Goal: Book appointment/travel/reservation: Book appointment/travel/reservation

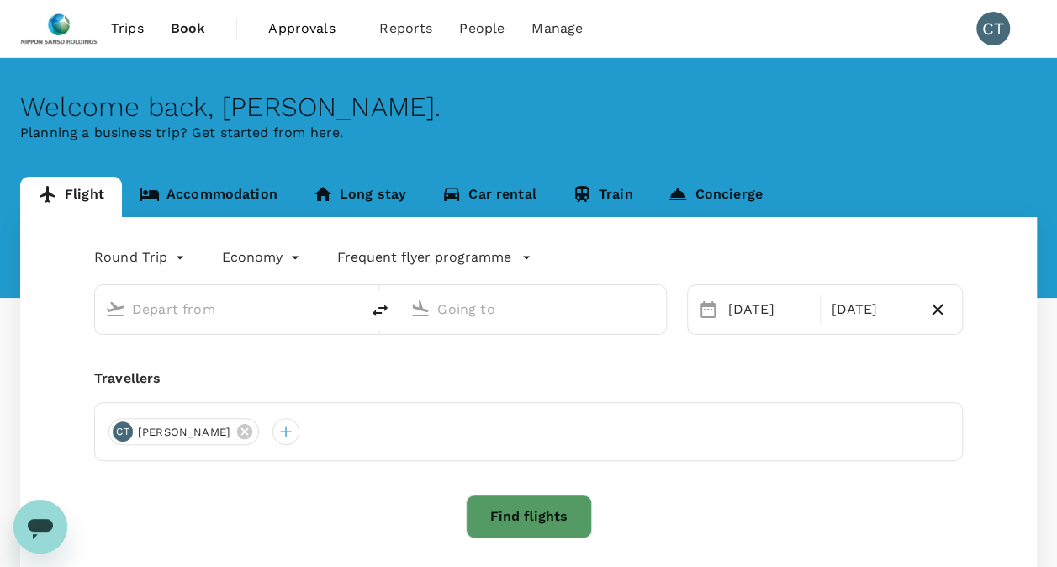
type input "Singapore Changi (SIN)"
type input "Tokyo Intl (HND)"
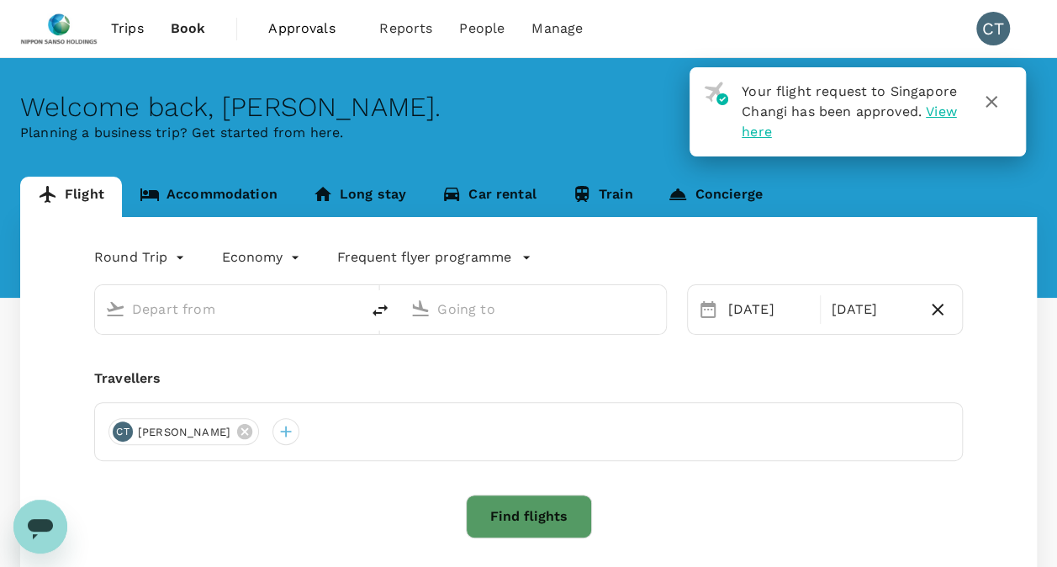
type input "Singapore Changi (SIN)"
type input "Tokyo Intl (HND)"
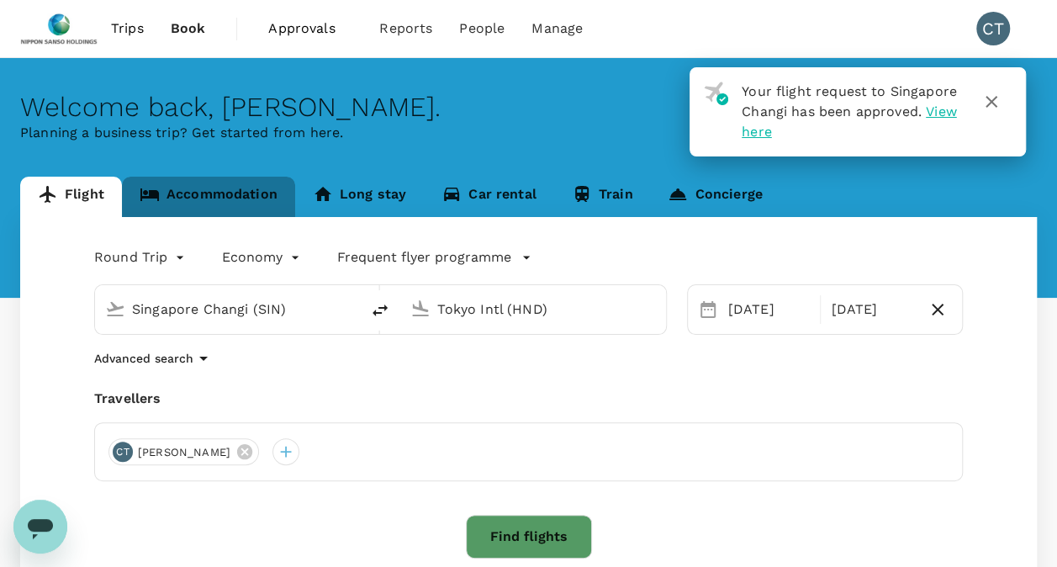
click at [220, 191] on link "Accommodation" at bounding box center [208, 197] width 173 height 40
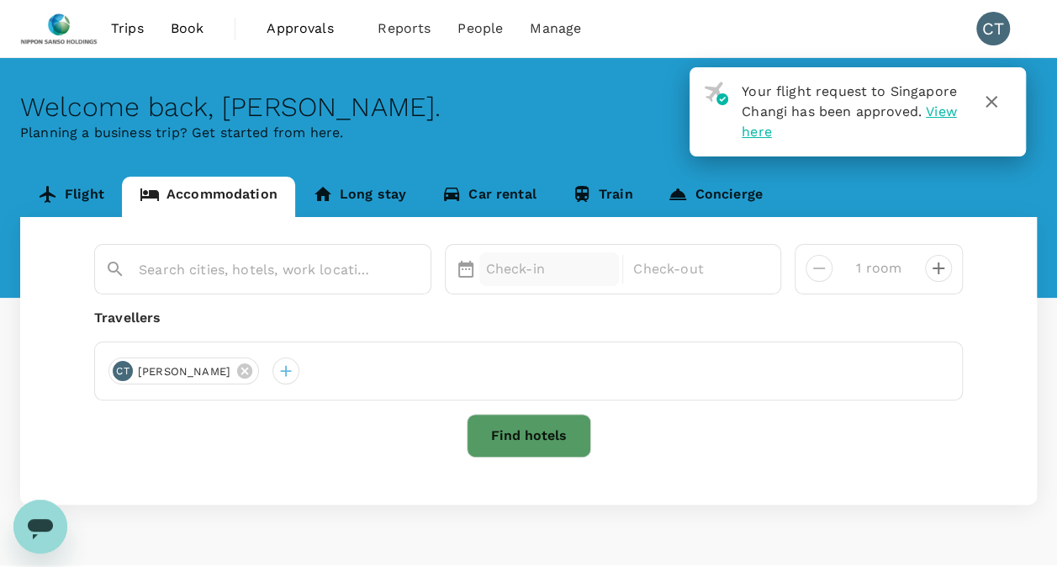
click at [573, 267] on p "Check-in" at bounding box center [549, 269] width 127 height 20
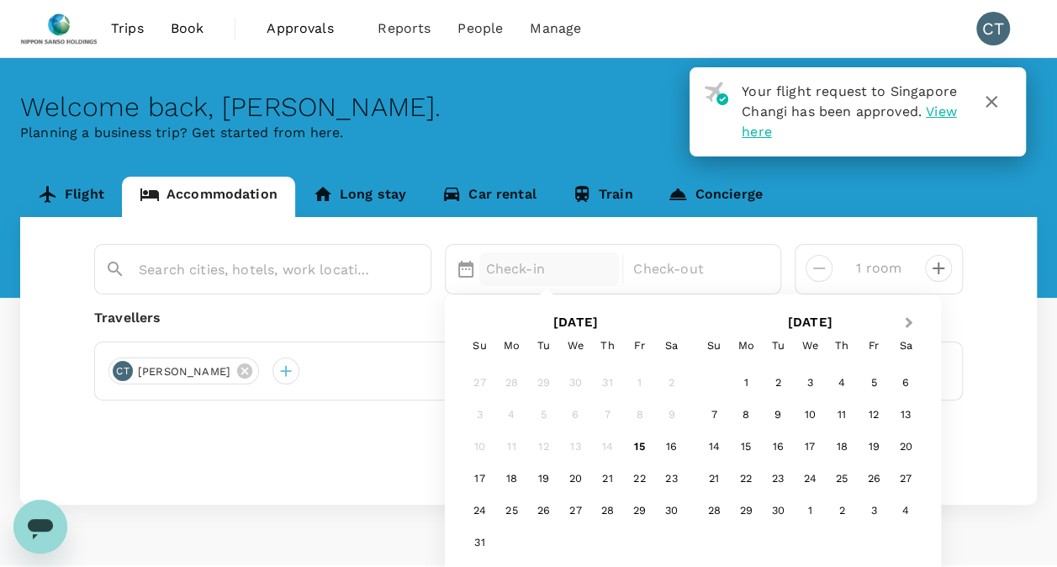
click at [902, 315] on button "Next Month" at bounding box center [910, 323] width 27 height 27
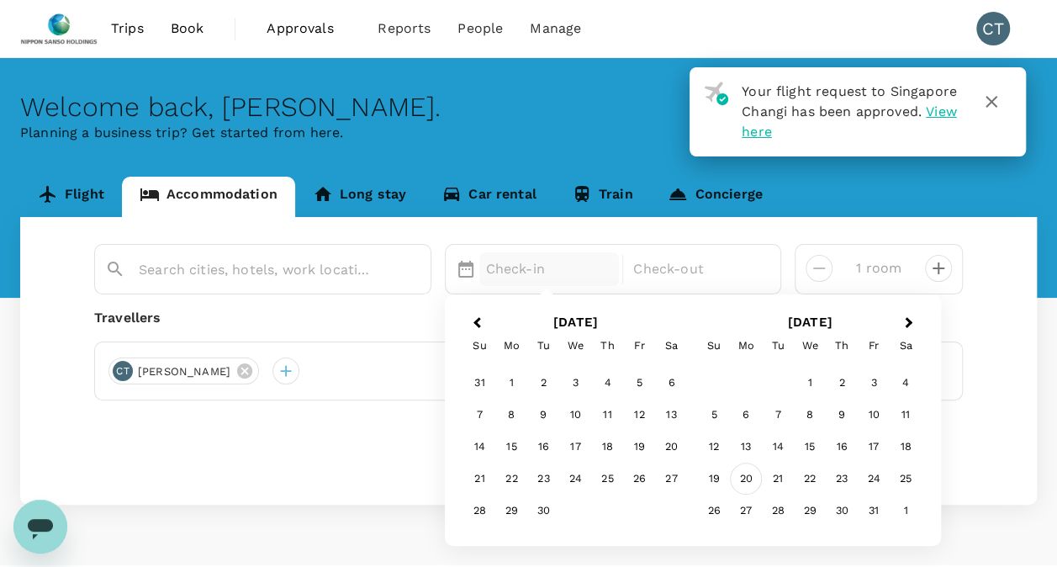
click at [752, 478] on div "20" at bounding box center [746, 479] width 32 height 32
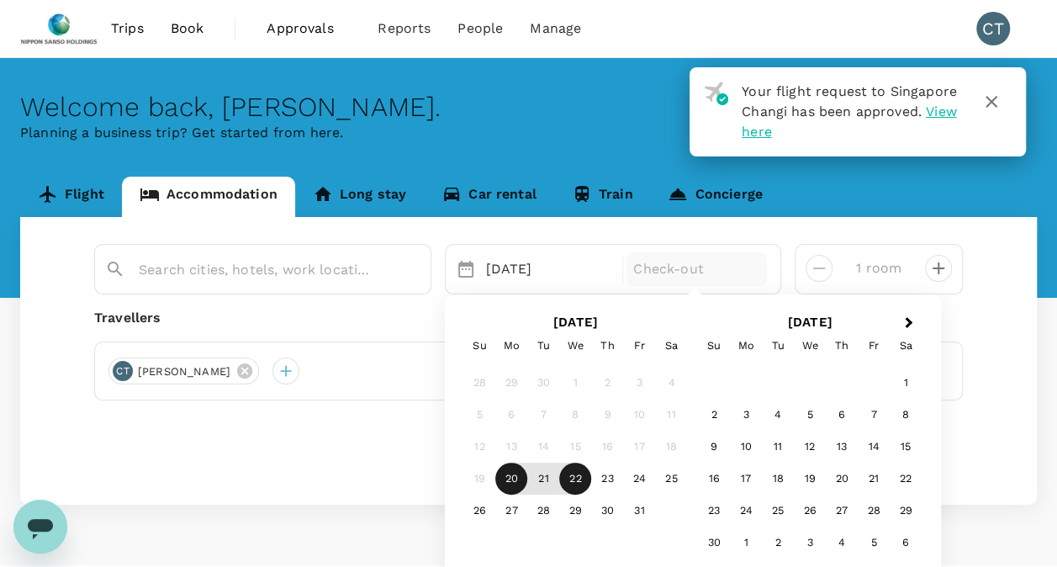
click at [579, 480] on div "22" at bounding box center [575, 479] width 32 height 32
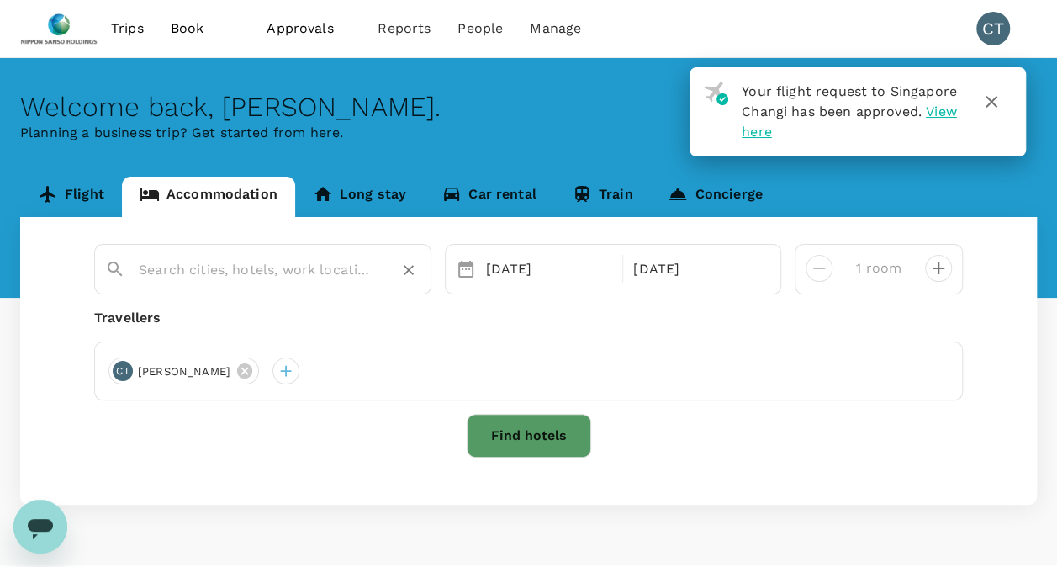
click at [360, 270] on input "text" at bounding box center [256, 270] width 235 height 26
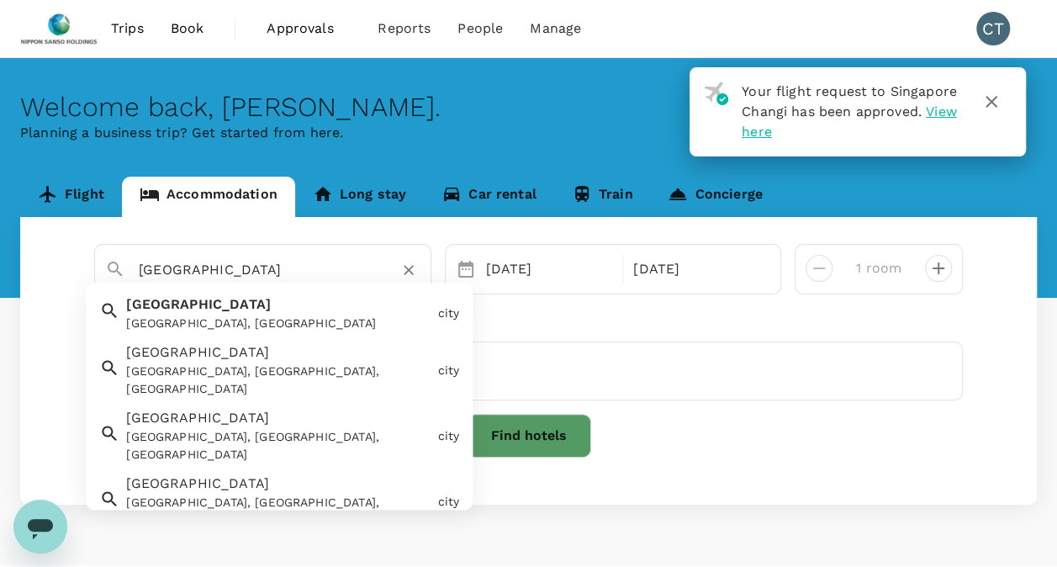
click at [279, 323] on div "[GEOGRAPHIC_DATA], [GEOGRAPHIC_DATA]" at bounding box center [278, 324] width 305 height 18
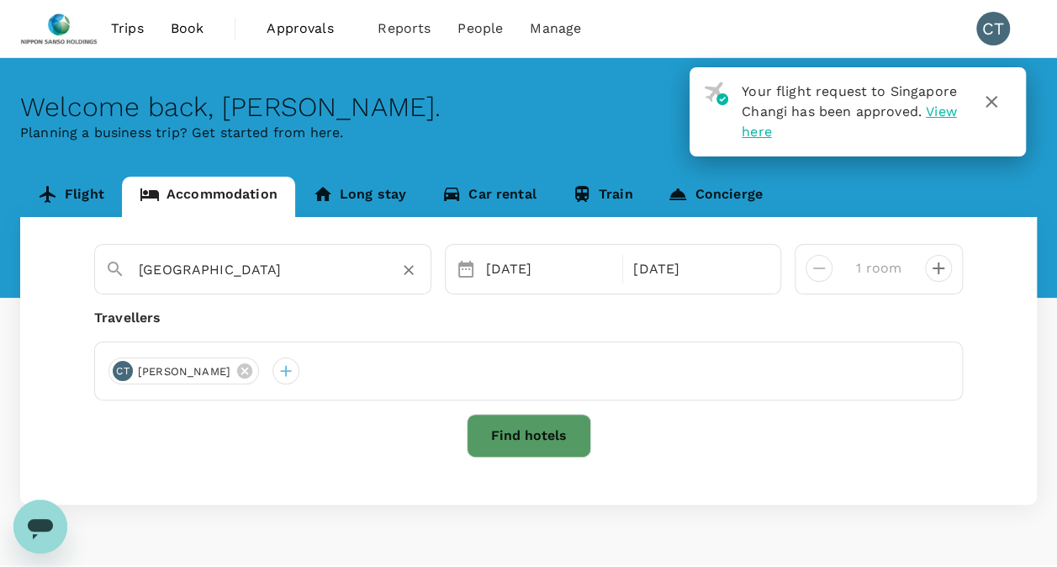
type input "[GEOGRAPHIC_DATA]"
click at [574, 429] on button "Find hotels" at bounding box center [529, 436] width 124 height 44
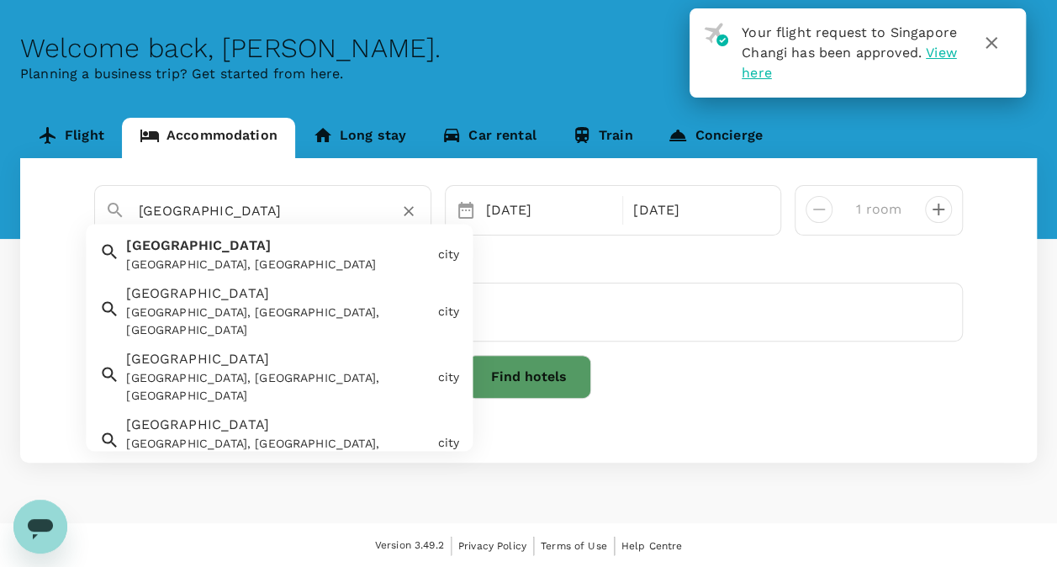
click at [174, 203] on input "[GEOGRAPHIC_DATA]" at bounding box center [256, 211] width 235 height 26
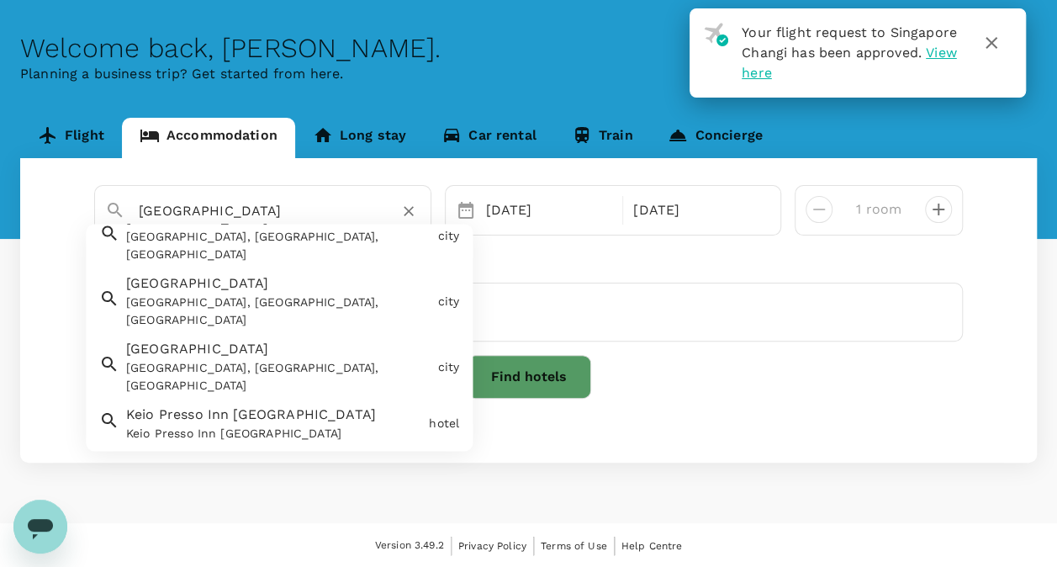
scroll to position [168, 0]
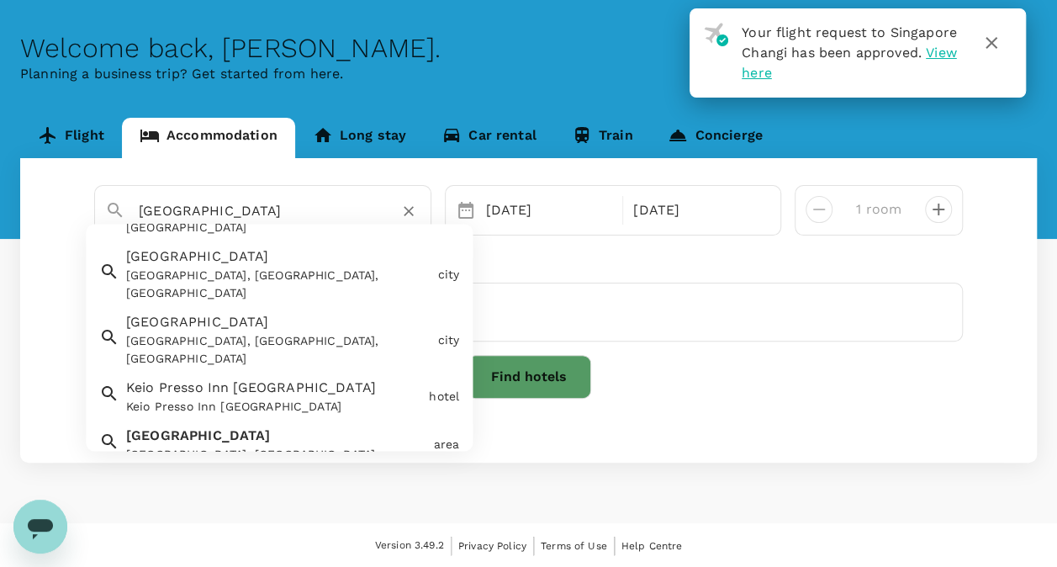
click at [221, 399] on div "Keio Presso Inn [GEOGRAPHIC_DATA]" at bounding box center [274, 408] width 296 height 18
type input "Keio Presso Inn [GEOGRAPHIC_DATA]"
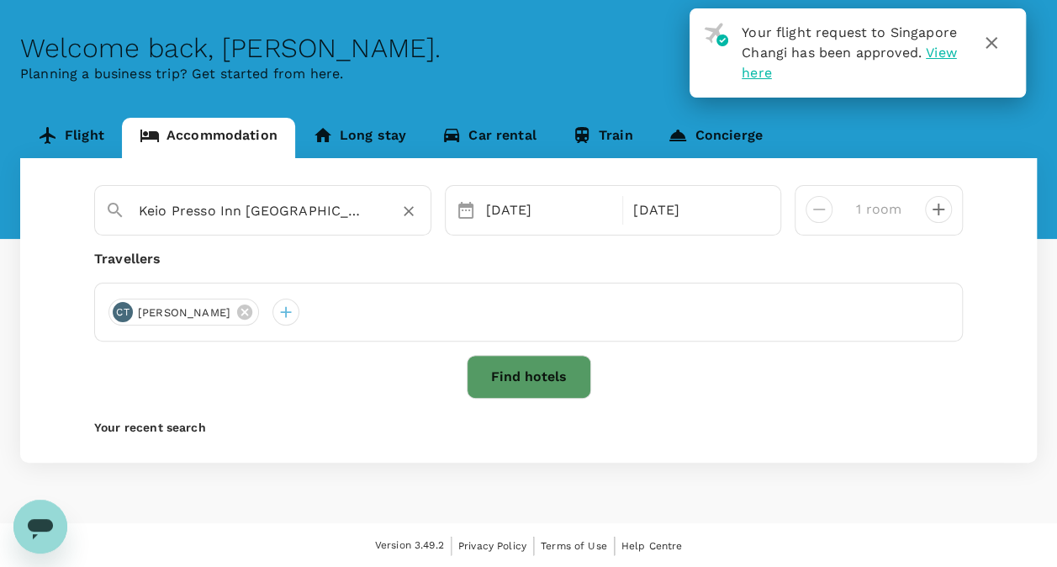
click at [575, 376] on button "Find hotels" at bounding box center [529, 377] width 124 height 44
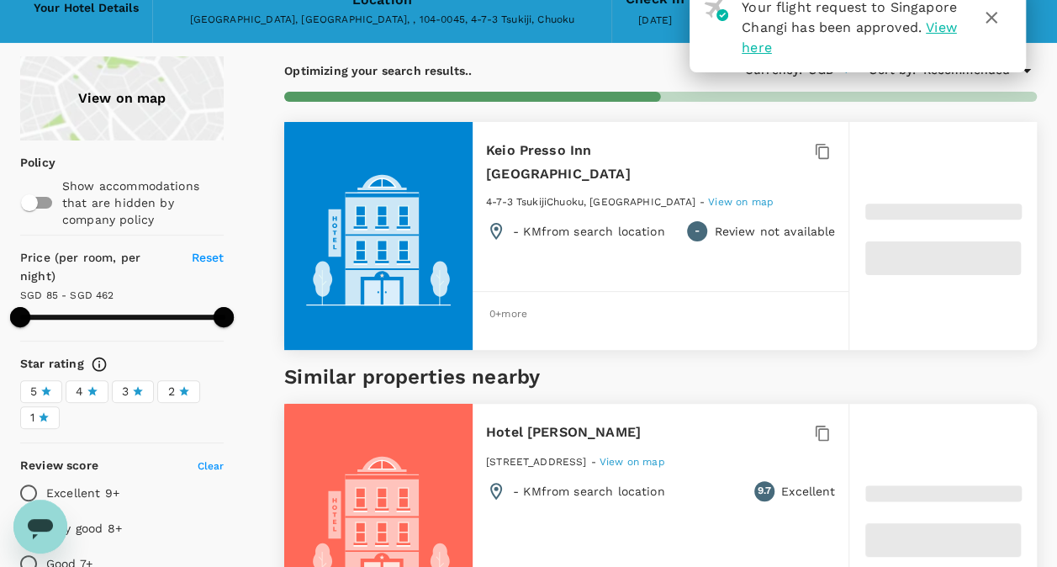
type input "461.26"
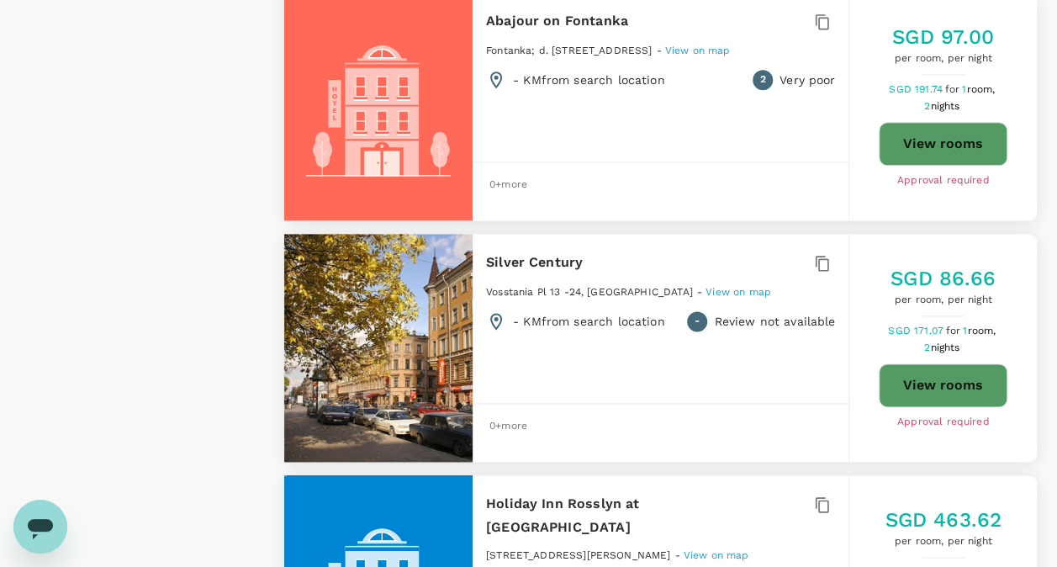
scroll to position [1262, 0]
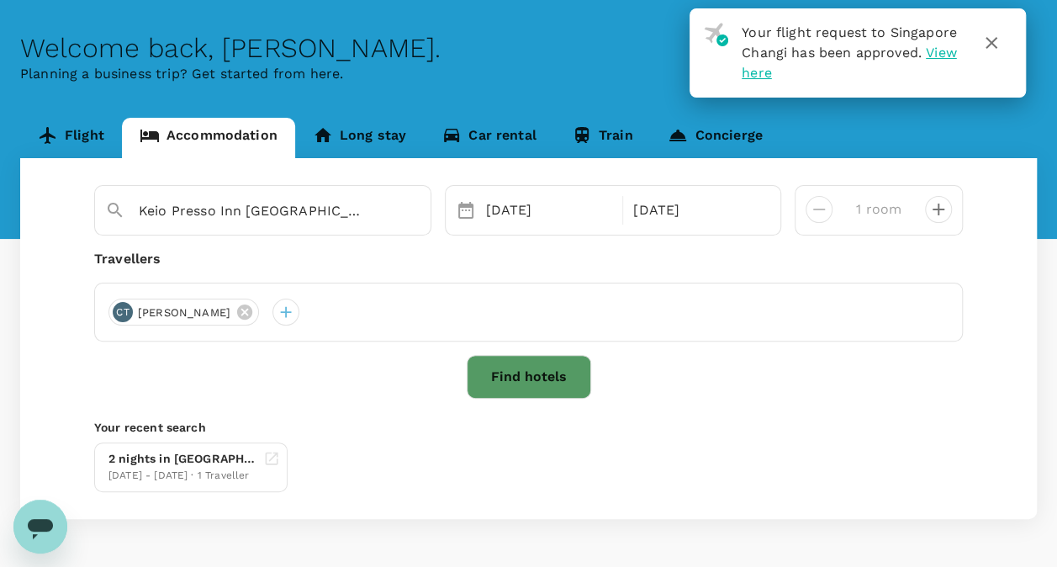
scroll to position [114, 0]
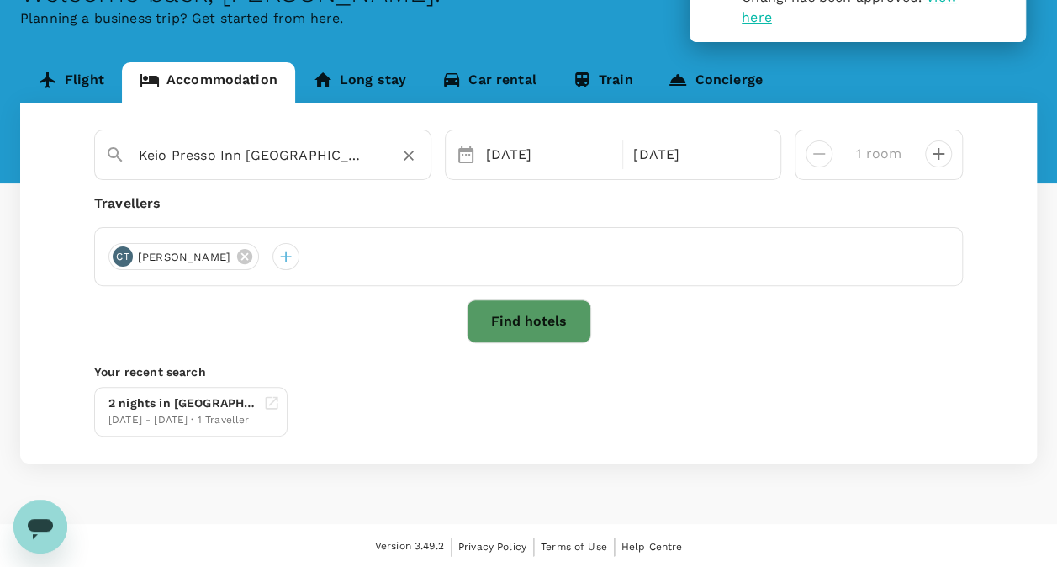
click at [305, 155] on input "Keio Presso Inn [GEOGRAPHIC_DATA]" at bounding box center [256, 155] width 235 height 26
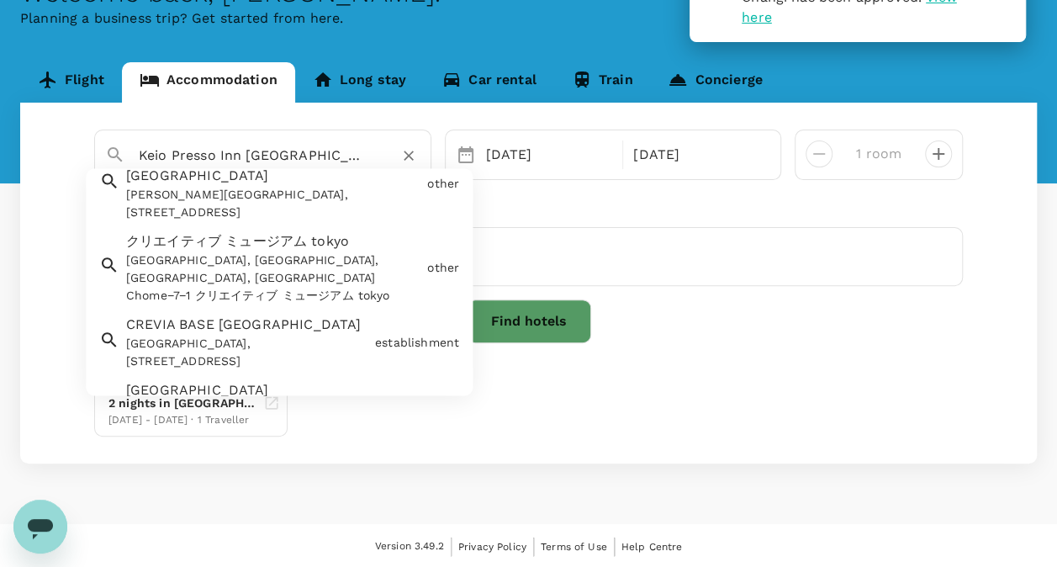
scroll to position [673, 0]
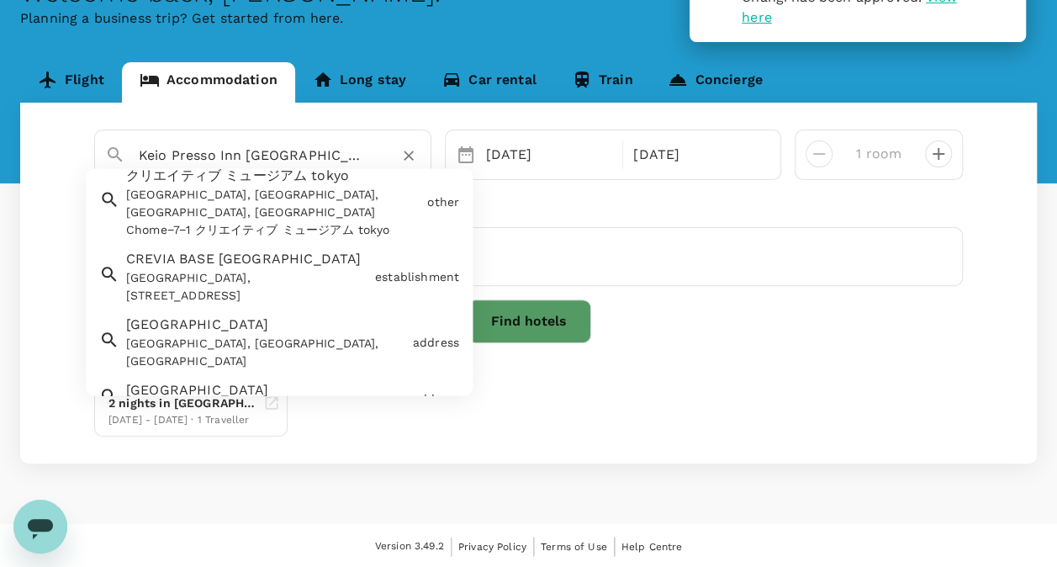
click at [264, 431] on span "Tokyo Metro Marunouchi Line" at bounding box center [225, 439] width 199 height 16
type input "Tokyo Metro Marunouchi Line"
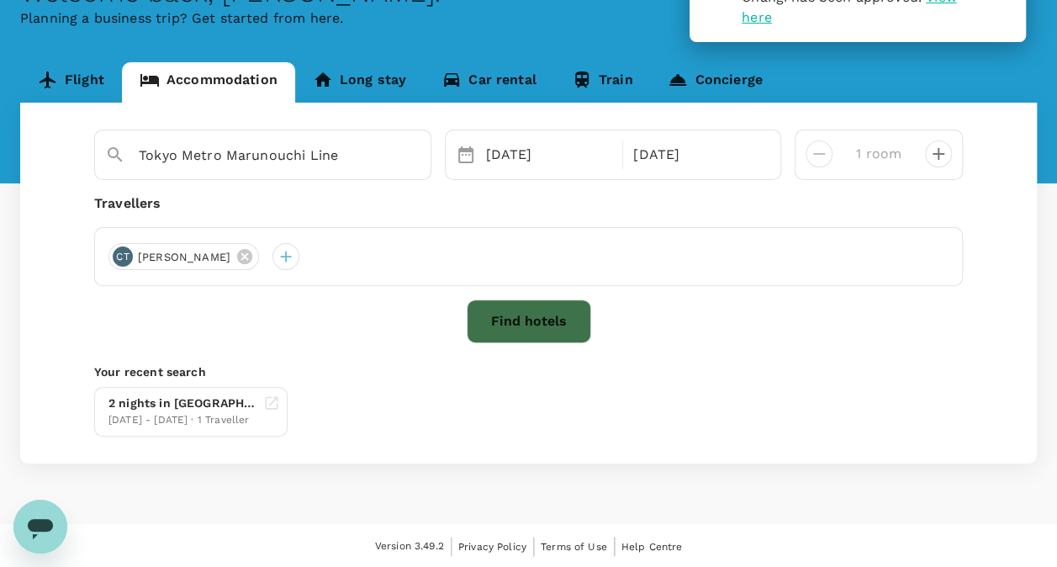
click at [535, 315] on button "Find hotels" at bounding box center [529, 321] width 124 height 44
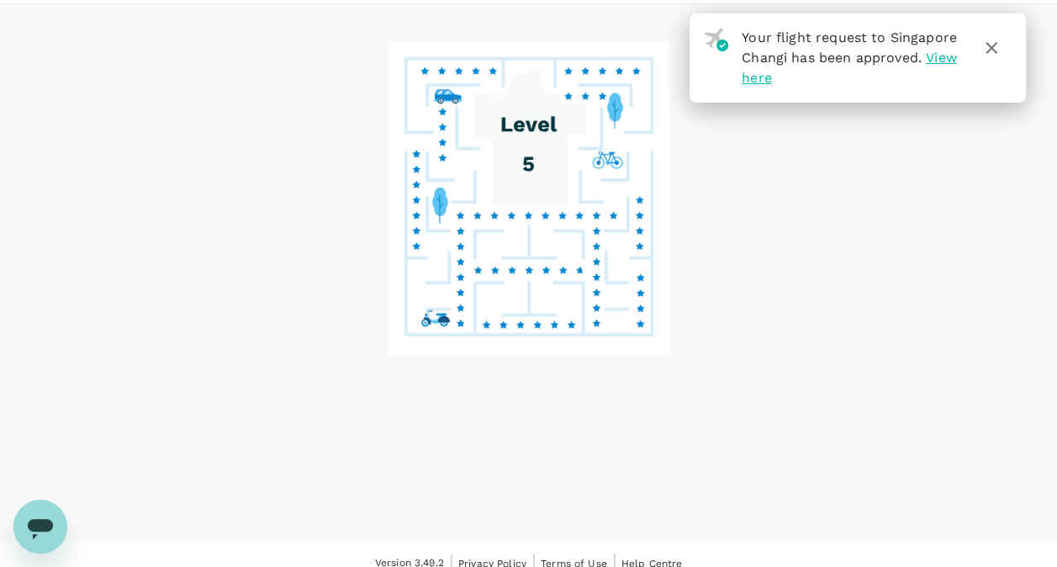
scroll to position [72, 0]
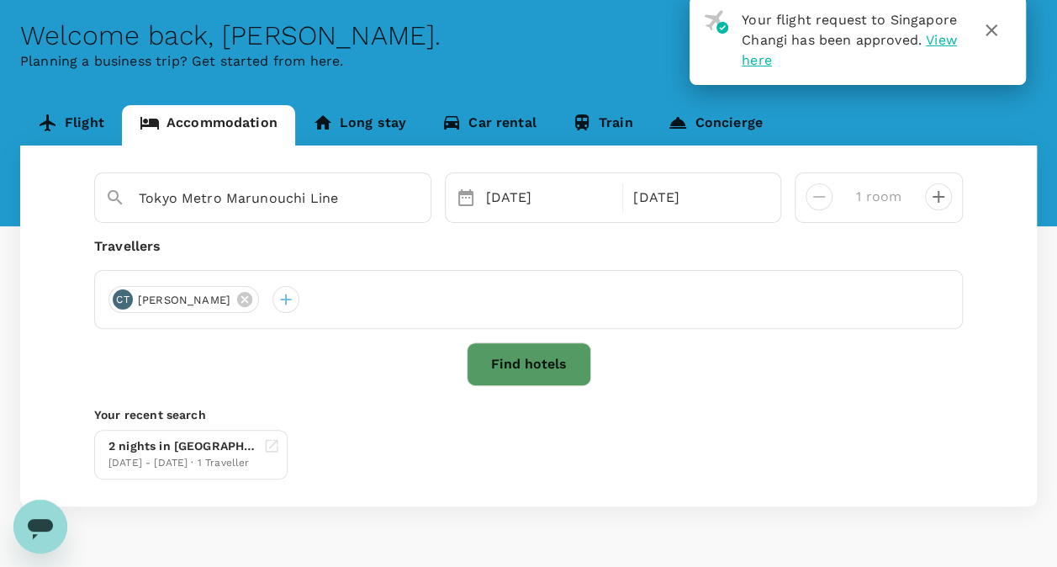
scroll to position [114, 0]
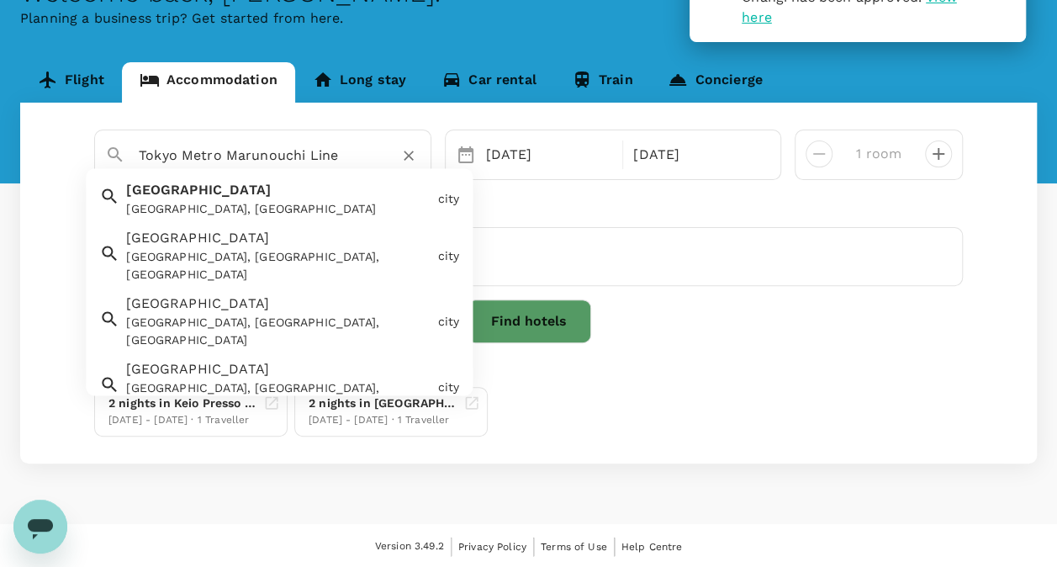
click at [271, 160] on input "Tokyo Metro Marunouchi Line" at bounding box center [256, 155] width 235 height 26
click at [274, 199] on div "Tokyo [GEOGRAPHIC_DATA], [GEOGRAPHIC_DATA]" at bounding box center [274, 196] width 311 height 45
type input "[GEOGRAPHIC_DATA]"
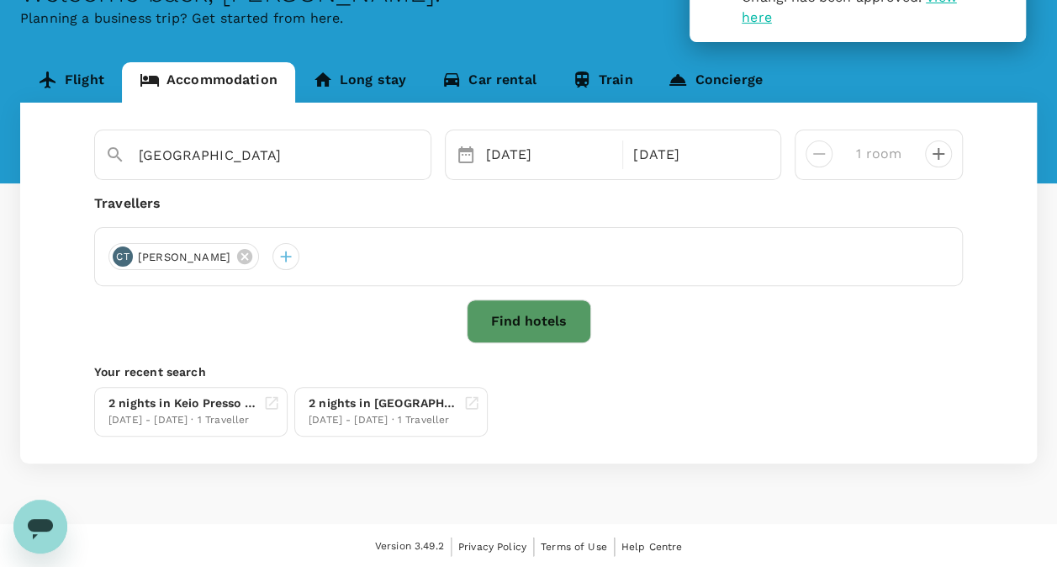
drag, startPoint x: 559, startPoint y: 332, endPoint x: 792, endPoint y: 402, distance: 244.0
click at [792, 402] on div "[GEOGRAPHIC_DATA] [DATE] [DATE] room Travellers CT [PERSON_NAME] Find hotels Yo…" at bounding box center [528, 283] width 1017 height 361
click at [823, 151] on div at bounding box center [812, 147] width 40 height 40
click at [949, 158] on button "decrease" at bounding box center [938, 153] width 27 height 27
click at [821, 151] on icon "decrease" at bounding box center [819, 154] width 20 height 20
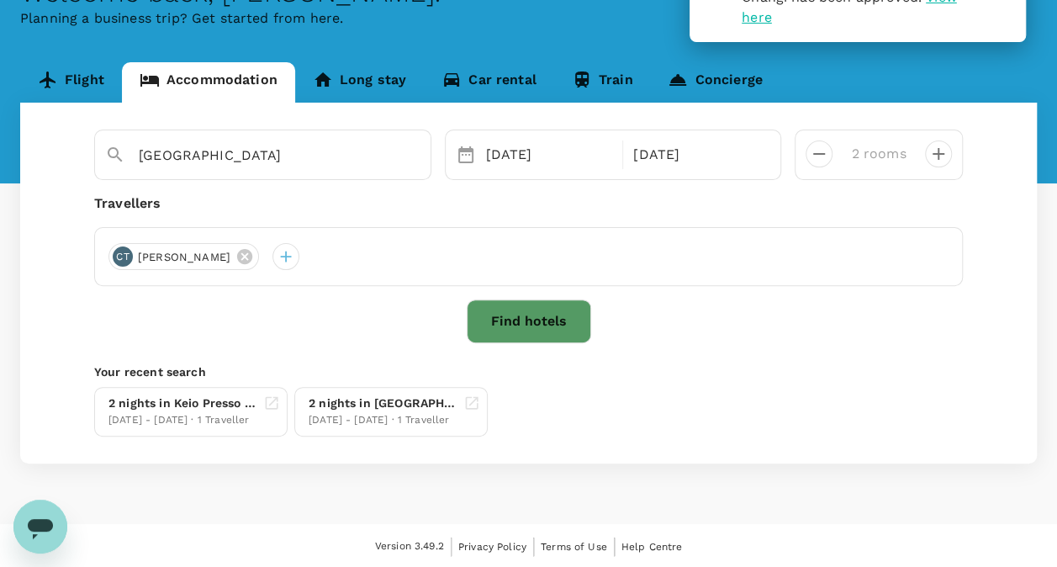
type input "1 room"
click at [542, 316] on button "Find hotels" at bounding box center [529, 321] width 124 height 44
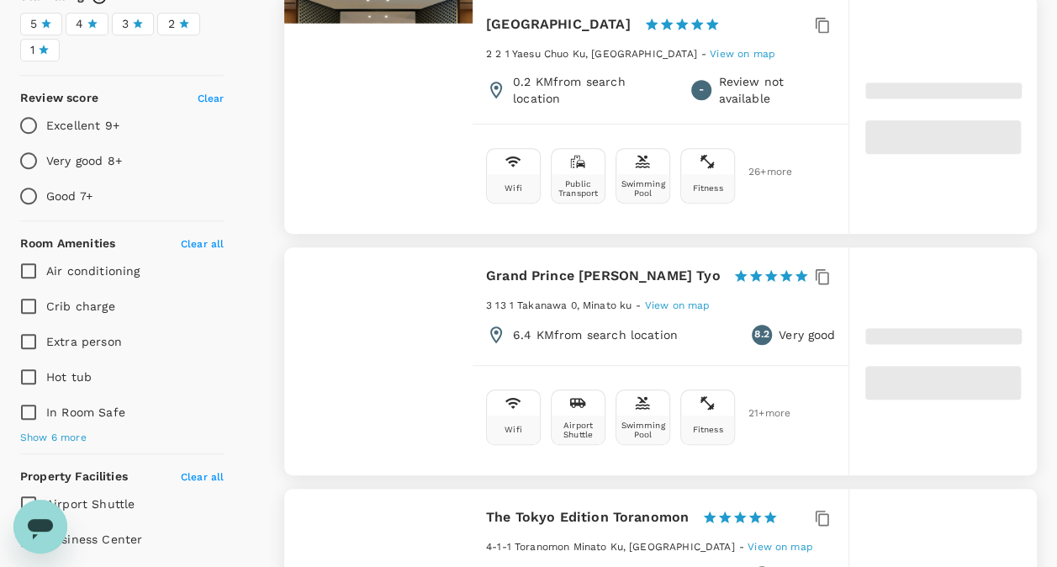
scroll to position [492, 0]
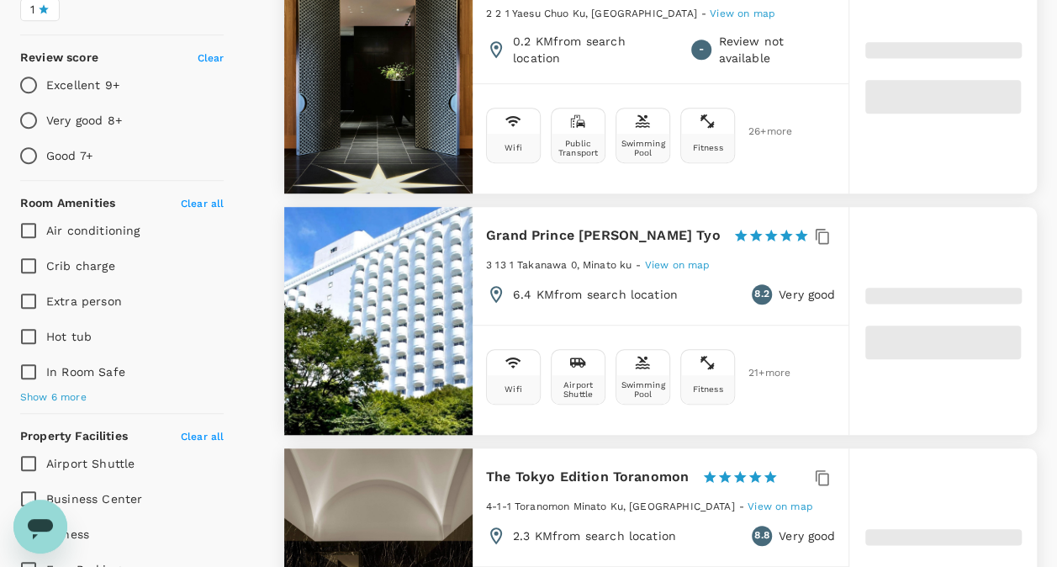
type input "499.34"
type input "212.34"
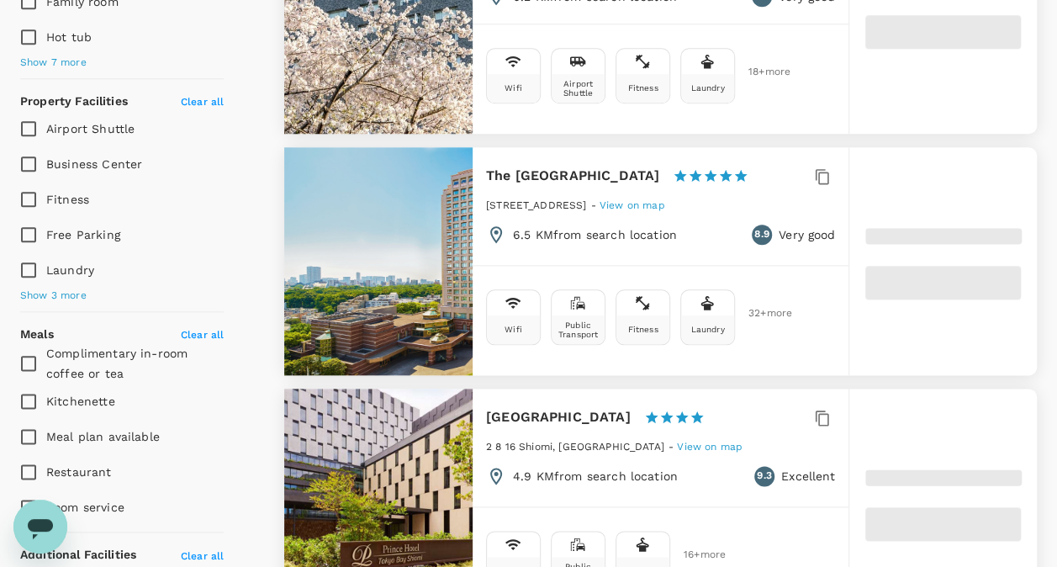
scroll to position [829, 0]
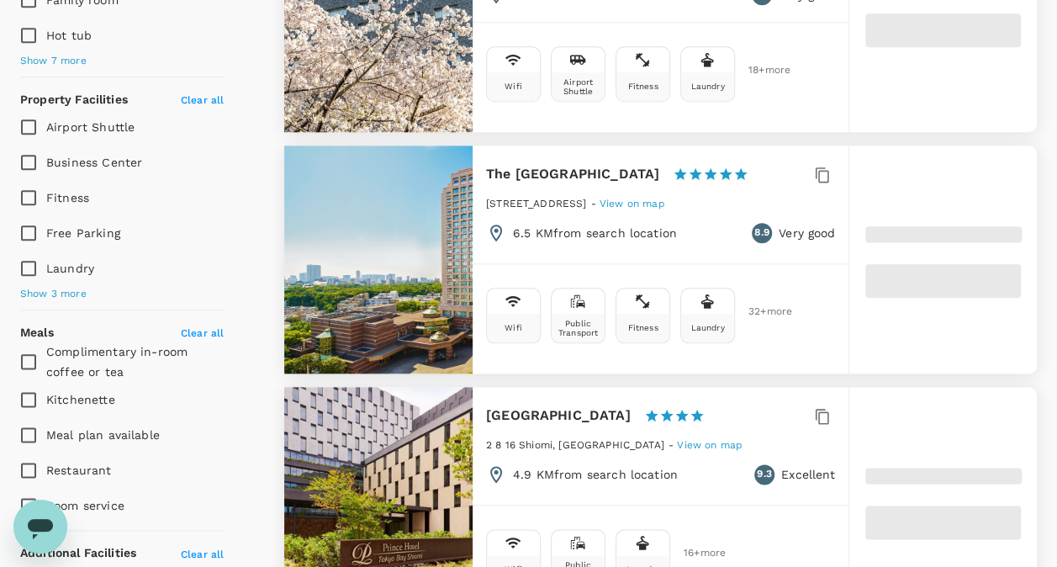
type input "499.78"
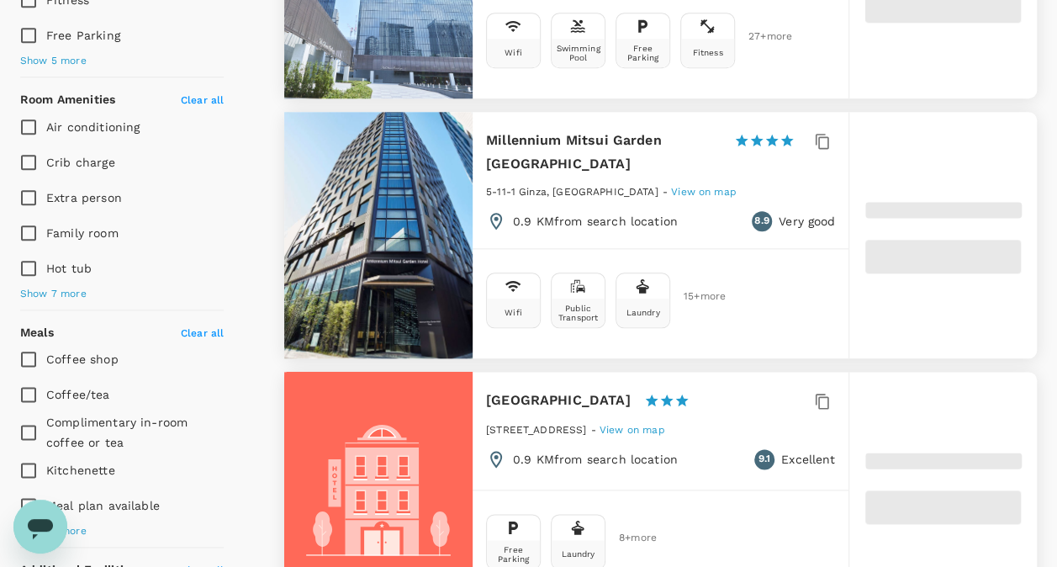
type input "35.78"
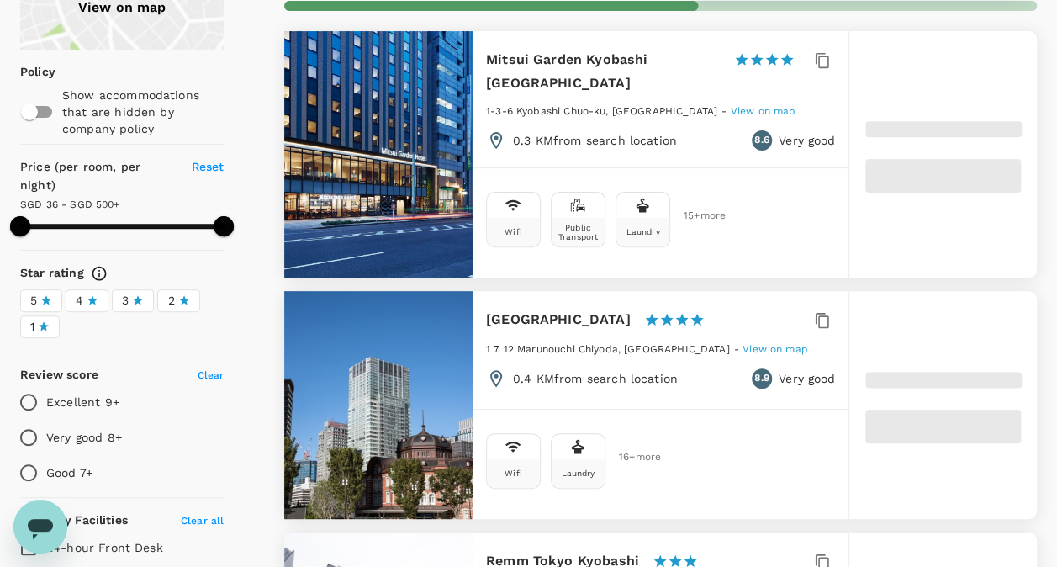
scroll to position [91, 0]
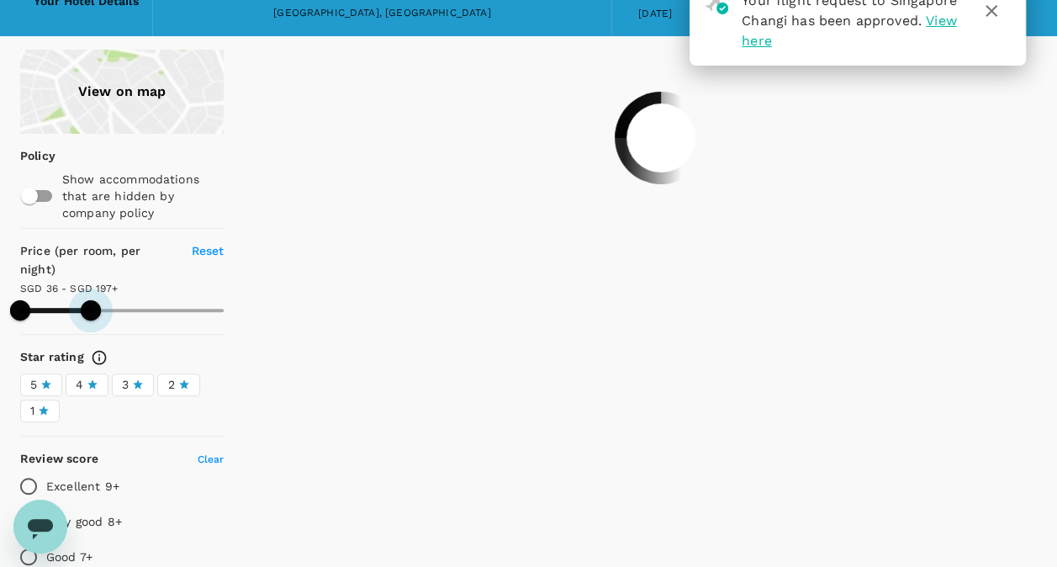
drag, startPoint x: 225, startPoint y: 303, endPoint x: 91, endPoint y: 303, distance: 133.7
click at [91, 303] on span at bounding box center [91, 310] width 20 height 20
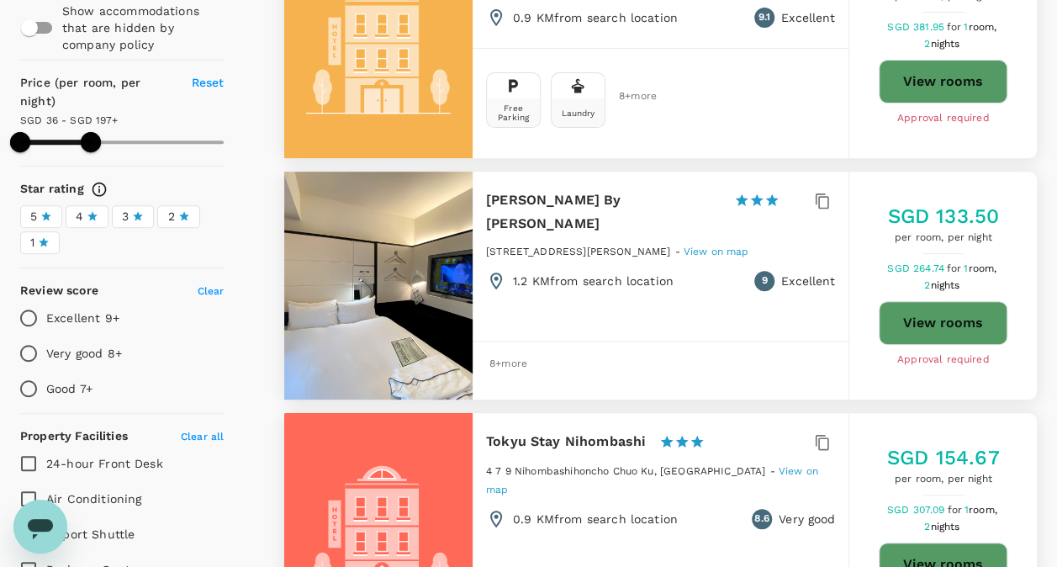
scroll to position [175, 0]
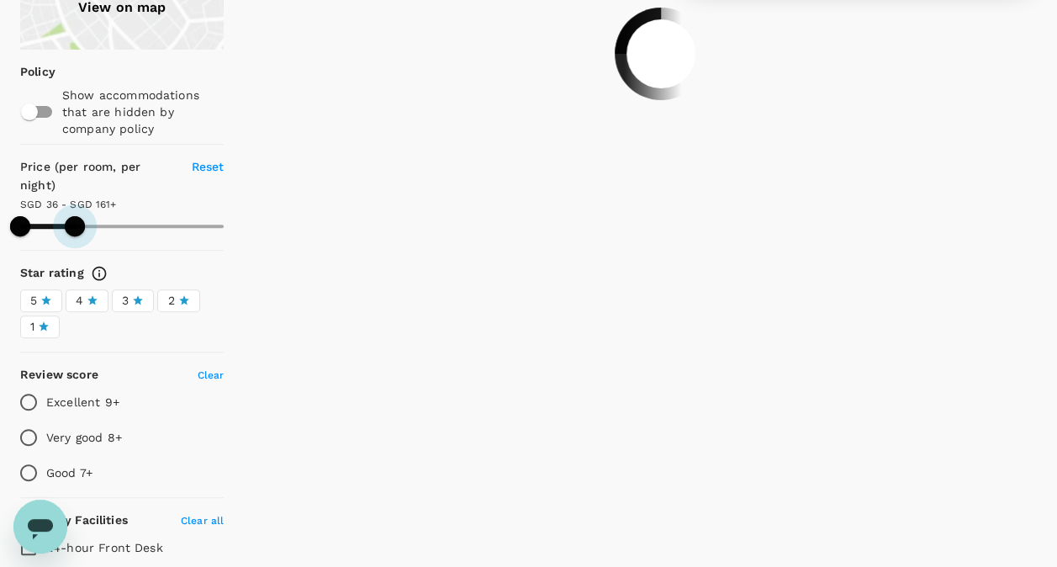
drag, startPoint x: 90, startPoint y: 230, endPoint x: 75, endPoint y: 225, distance: 15.7
click at [75, 225] on span at bounding box center [75, 226] width 20 height 20
type input "160.78"
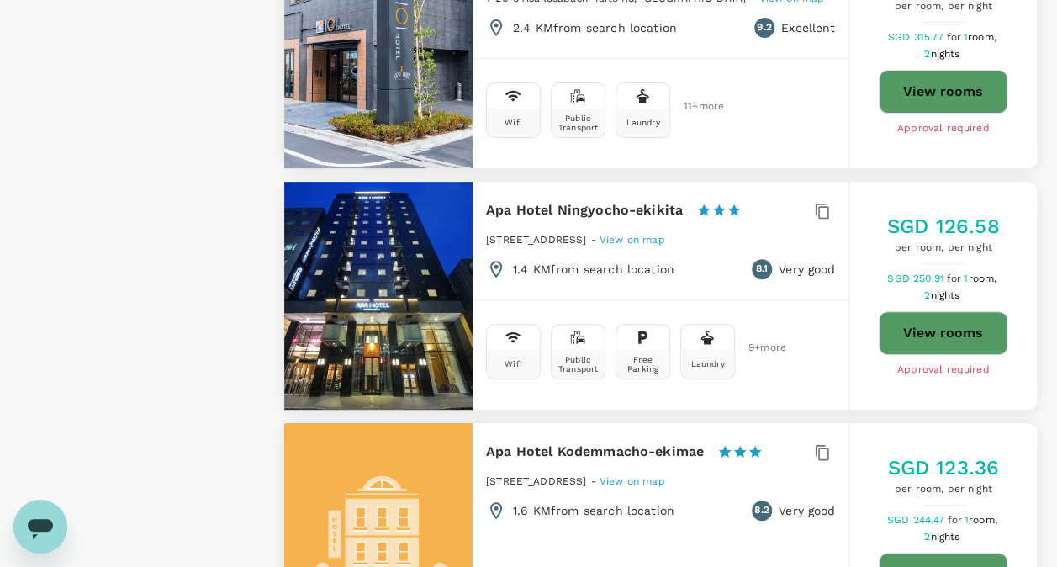
scroll to position [3533, 0]
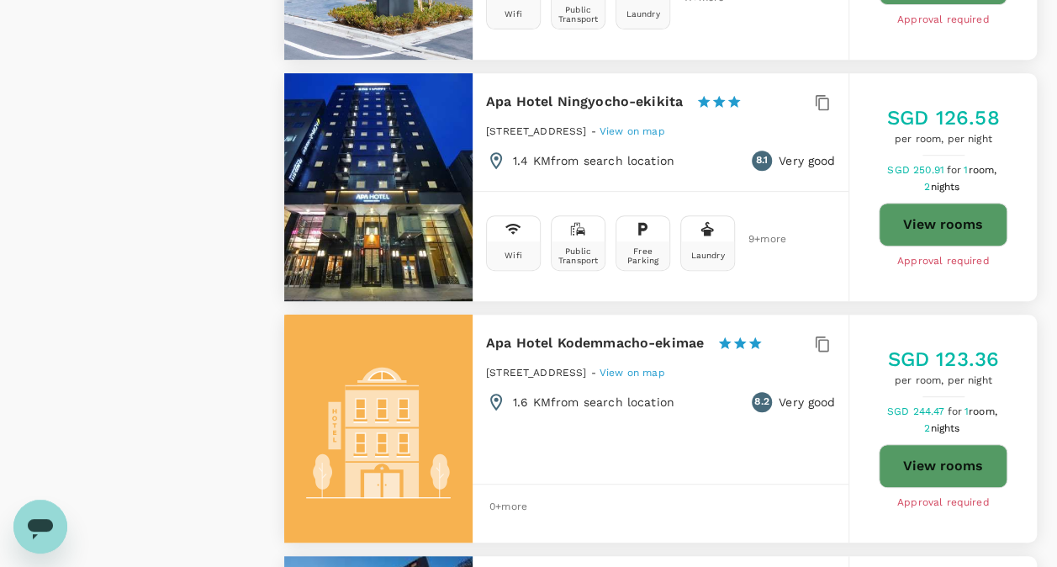
click at [591, 90] on h6 "Apa Hotel Ningyocho-ekikita" at bounding box center [584, 102] width 197 height 24
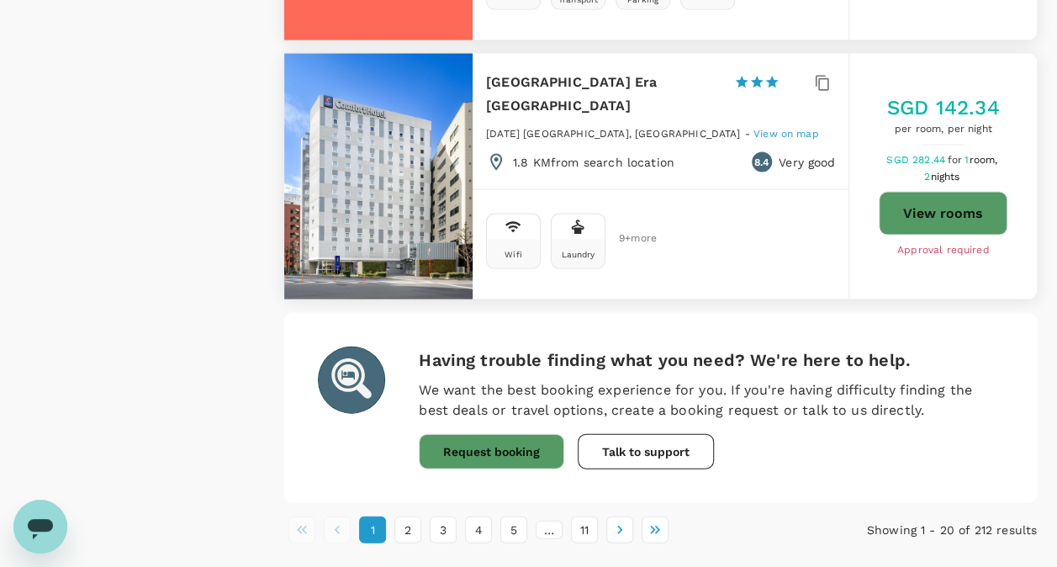
scroll to position [4731, 0]
